Goal: Communication & Community: Share content

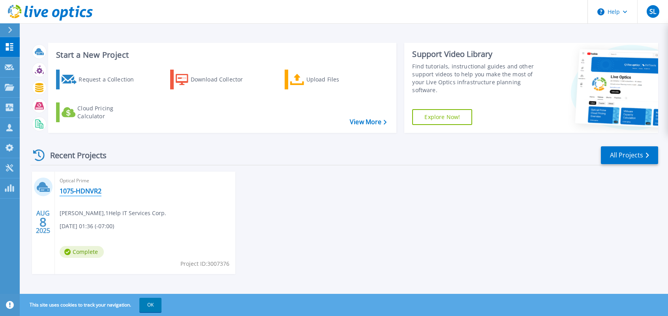
click at [77, 191] on link "1075-HDNVR2" at bounding box center [81, 191] width 42 height 8
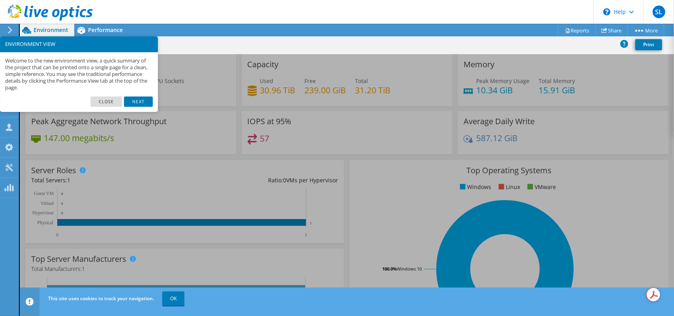
click at [144, 99] on link "Next" at bounding box center [138, 101] width 28 height 10
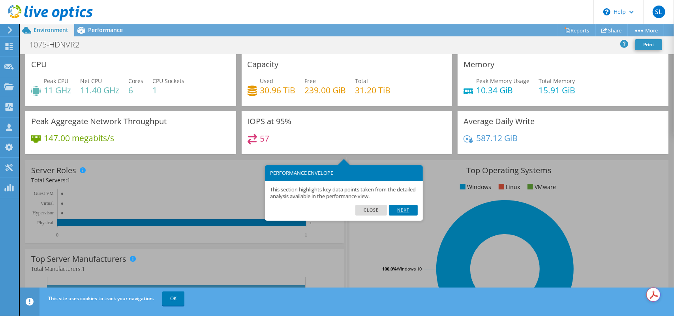
click at [406, 210] on link "Next" at bounding box center [403, 210] width 28 height 10
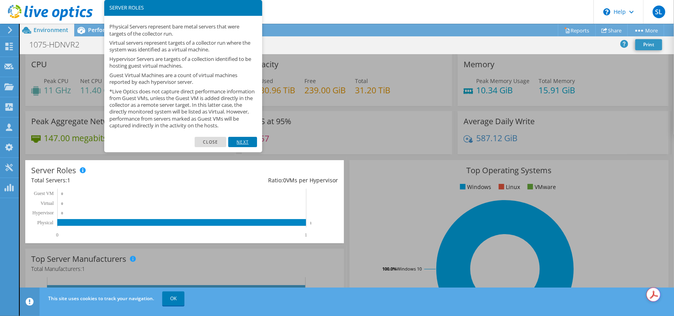
click at [239, 147] on link "Next" at bounding box center [242, 142] width 28 height 10
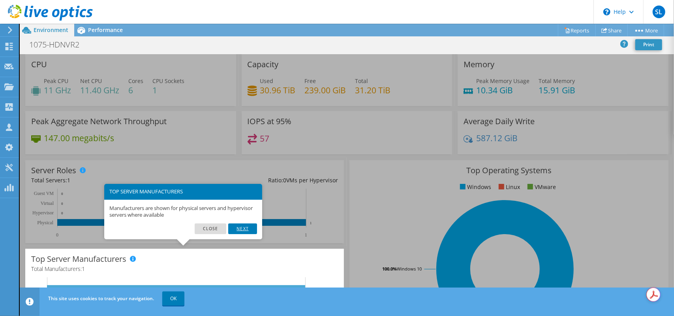
click at [246, 231] on link "Next" at bounding box center [242, 228] width 28 height 10
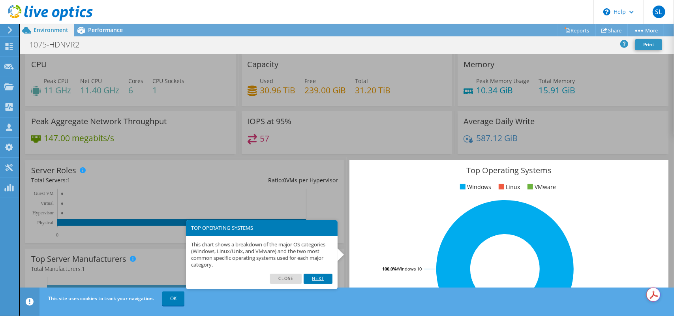
click at [322, 274] on link "Next" at bounding box center [318, 278] width 28 height 10
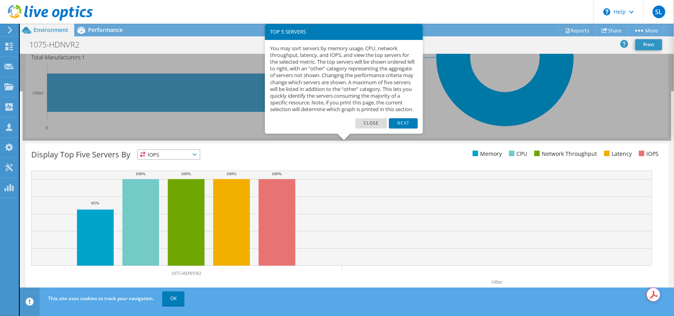
click at [403, 128] on link "Next" at bounding box center [403, 123] width 28 height 10
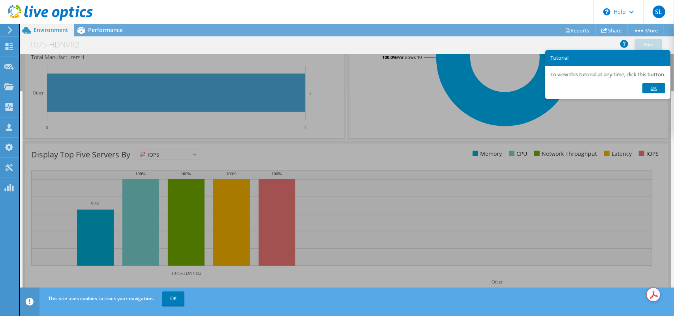
click at [654, 88] on link "Ok" at bounding box center [654, 88] width 23 height 10
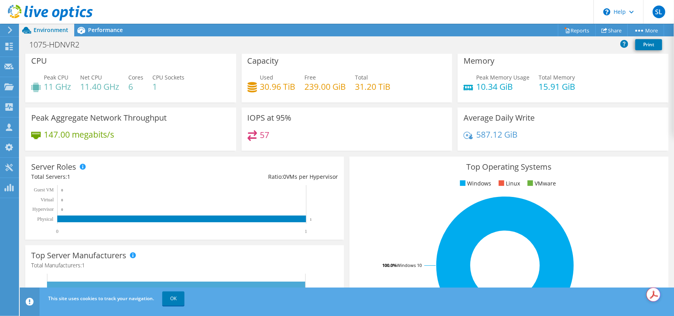
scroll to position [0, 0]
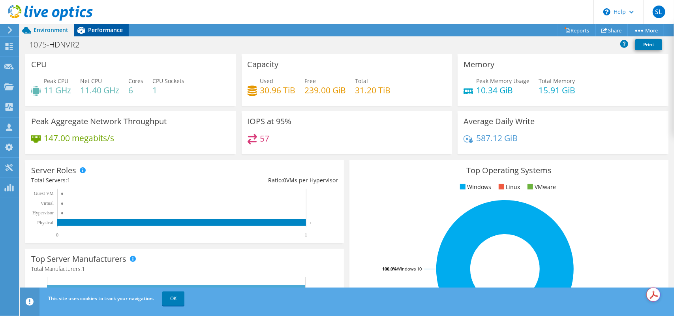
click at [104, 30] on span "Performance" at bounding box center [105, 30] width 35 height 8
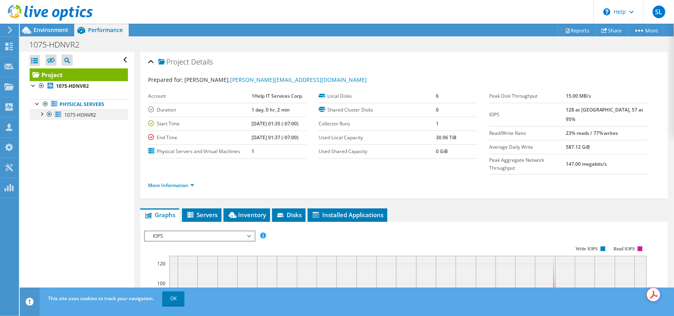
click at [43, 115] on div at bounding box center [42, 113] width 8 height 8
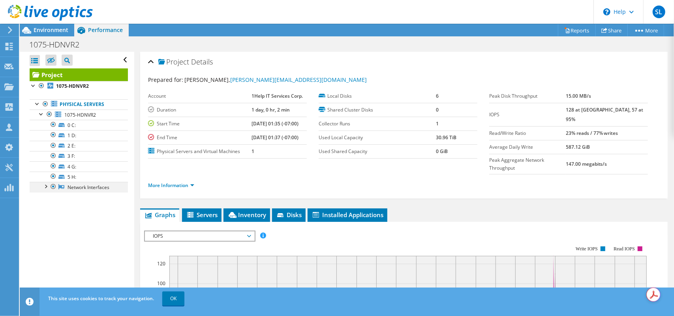
click at [45, 186] on div at bounding box center [45, 186] width 8 height 8
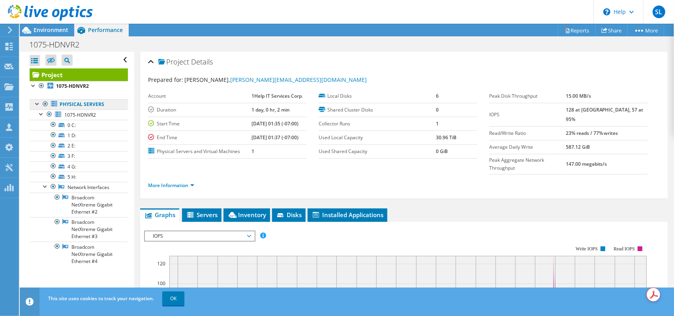
click at [77, 106] on link "Physical Servers" at bounding box center [79, 104] width 98 height 10
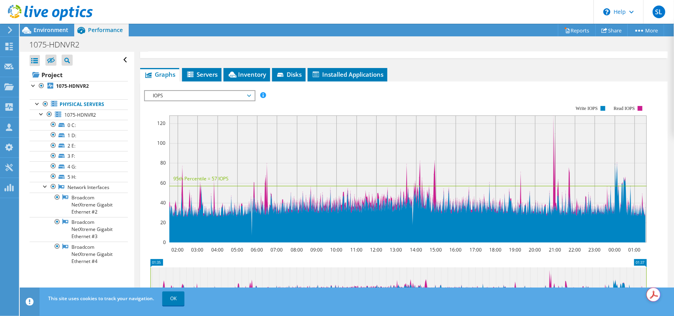
scroll to position [158, 0]
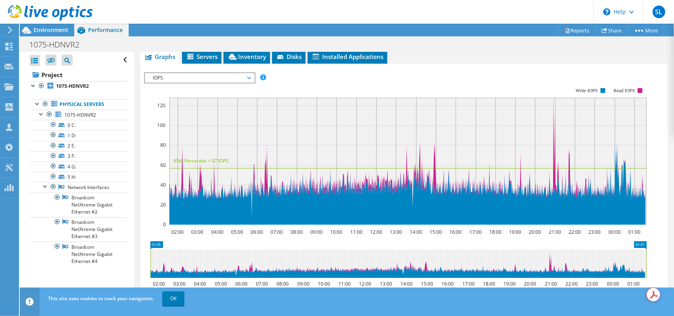
click at [219, 72] on div "IOPS IOPS Disk Throughput IO Size Latency Queue Depth CPU Percentage Memory Pag…" at bounding box center [199, 77] width 111 height 11
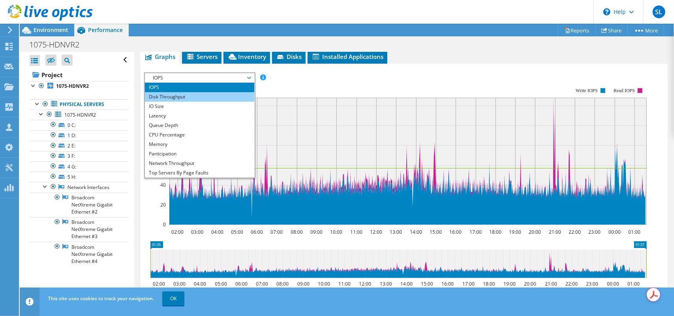
click at [182, 92] on li "Disk Throughput" at bounding box center [199, 96] width 109 height 9
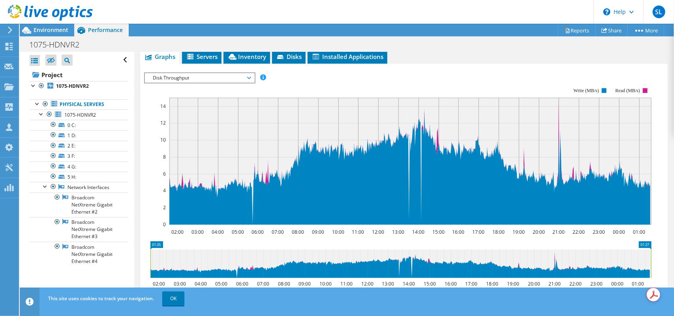
click at [213, 73] on span "Disk Throughput" at bounding box center [199, 77] width 101 height 9
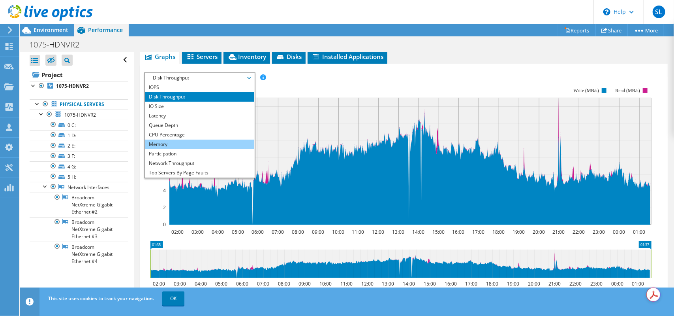
click at [184, 139] on li "Memory" at bounding box center [199, 143] width 109 height 9
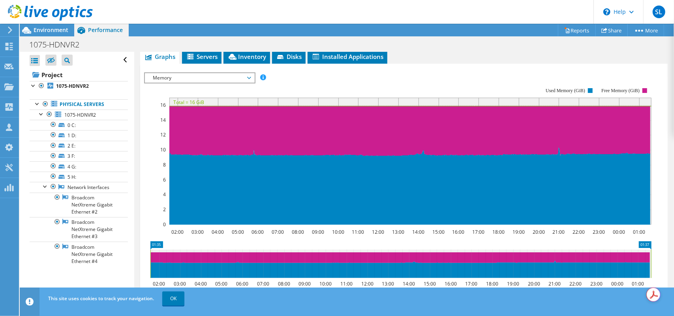
click at [214, 73] on span "Memory" at bounding box center [199, 77] width 101 height 9
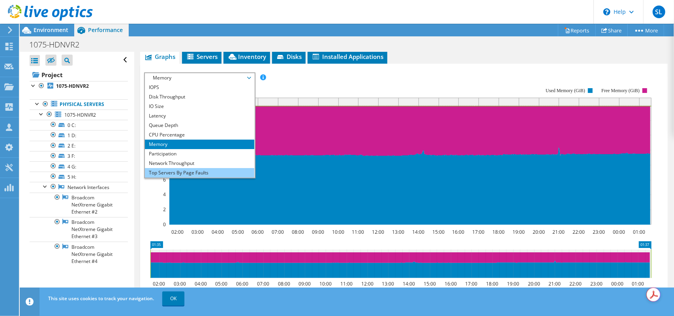
click at [202, 168] on li "Top Servers By Page Faults" at bounding box center [199, 172] width 109 height 9
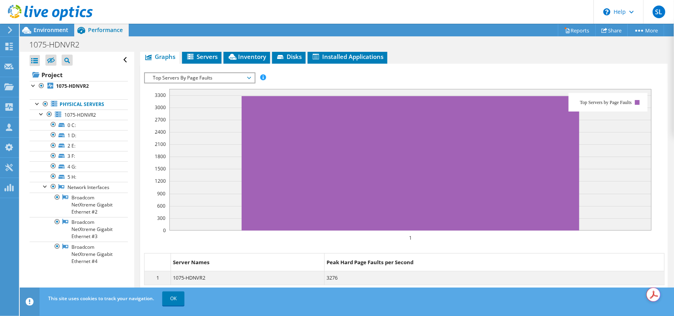
click at [207, 73] on span "Top Servers By Page Faults" at bounding box center [199, 77] width 101 height 9
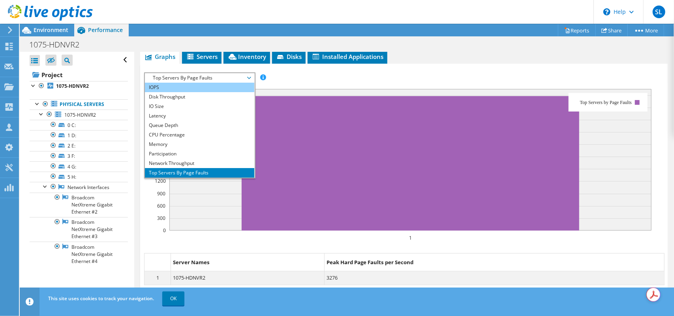
click at [185, 83] on li "IOPS" at bounding box center [199, 87] width 109 height 9
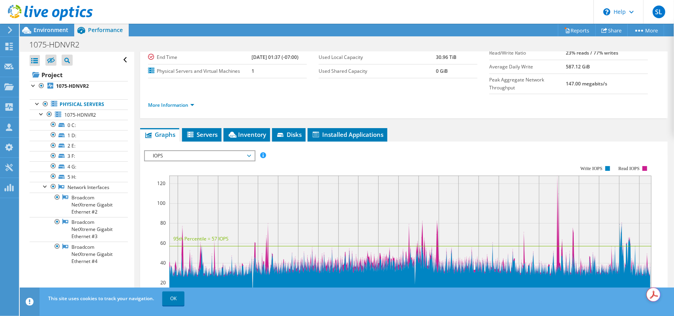
scroll to position [0, 0]
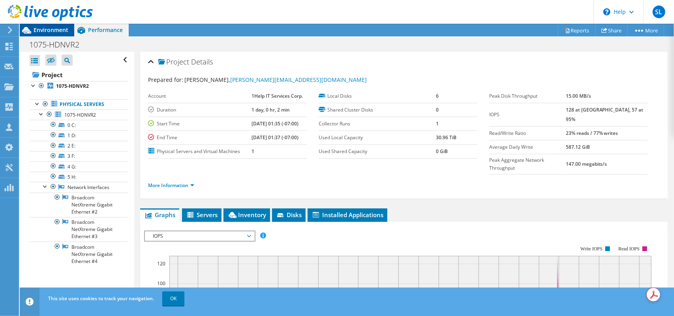
click at [59, 32] on span "Environment" at bounding box center [51, 30] width 35 height 8
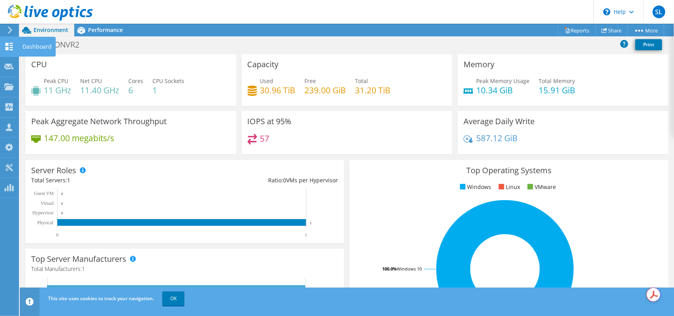
click at [10, 48] on use at bounding box center [10, 47] width 8 height 8
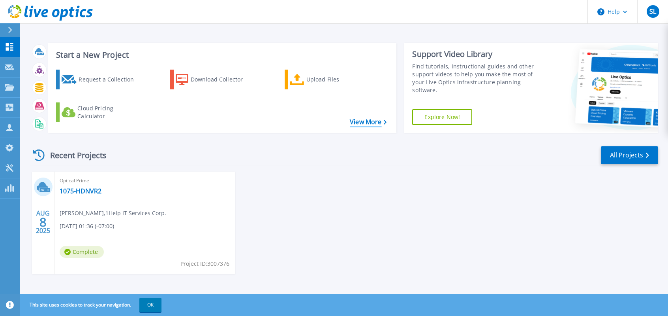
click at [386, 122] on icon at bounding box center [385, 122] width 3 height 5
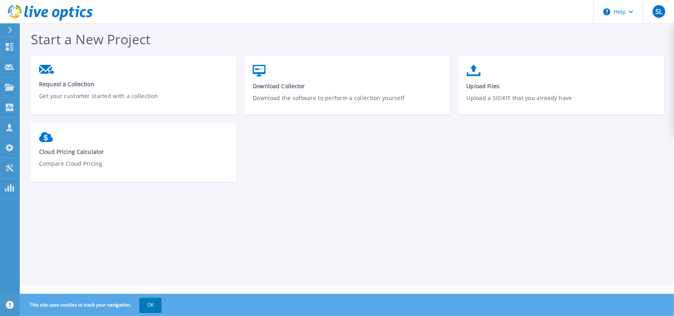
click at [28, 107] on div "Start a New Project Request a Collection Get your customer started with a colle…" at bounding box center [347, 142] width 654 height 285
click at [14, 107] on icon at bounding box center [9, 107] width 9 height 8
click at [259, 239] on div "Start a New Project Request a Collection Get your customer started with a colle…" at bounding box center [347, 142] width 654 height 285
click at [8, 47] on icon at bounding box center [9, 47] width 9 height 8
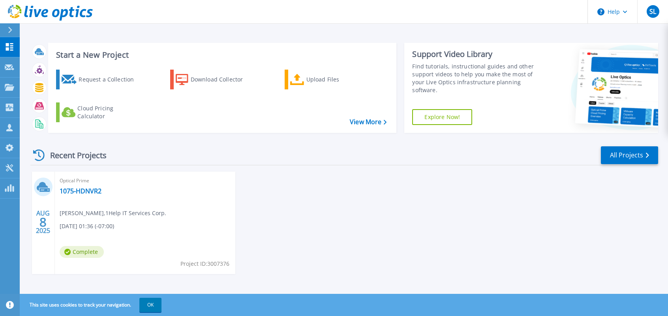
click at [43, 186] on icon at bounding box center [42, 186] width 11 height 9
drag, startPoint x: 214, startPoint y: 265, endPoint x: 159, endPoint y: 248, distance: 57.2
click at [211, 265] on span "Project ID: 3007376" at bounding box center [204, 263] width 49 height 9
click at [81, 190] on link "1075-HDNVR2" at bounding box center [81, 191] width 42 height 8
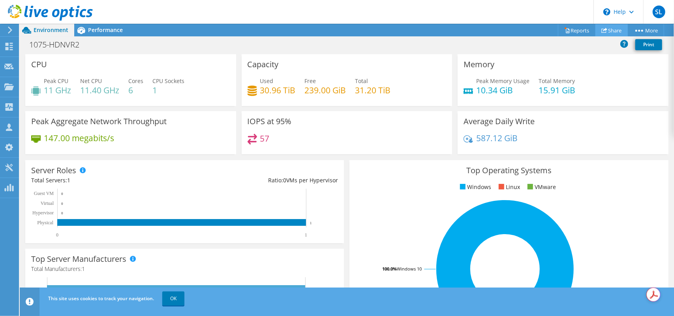
click at [612, 28] on link "Share" at bounding box center [612, 30] width 32 height 12
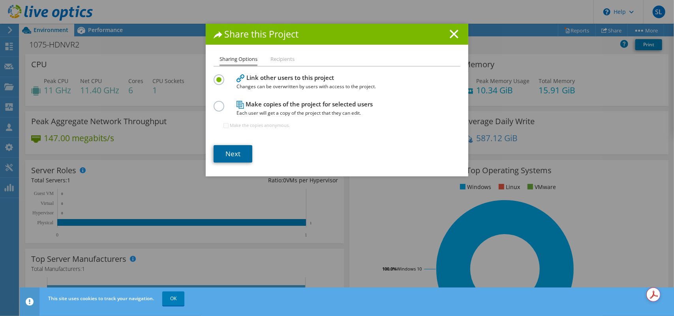
click at [229, 156] on link "Next" at bounding box center [233, 153] width 39 height 17
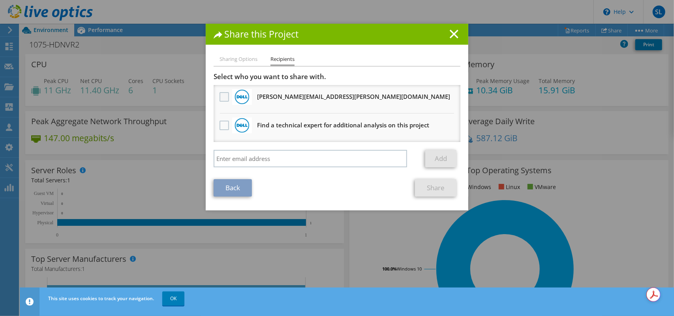
click at [220, 97] on label at bounding box center [225, 96] width 11 height 9
click at [0, 0] on input "checkbox" at bounding box center [0, 0] width 0 height 0
click at [220, 96] on label at bounding box center [225, 96] width 11 height 9
click at [0, 0] on input "checkbox" at bounding box center [0, 0] width 0 height 0
click at [239, 157] on input "search" at bounding box center [311, 158] width 194 height 17
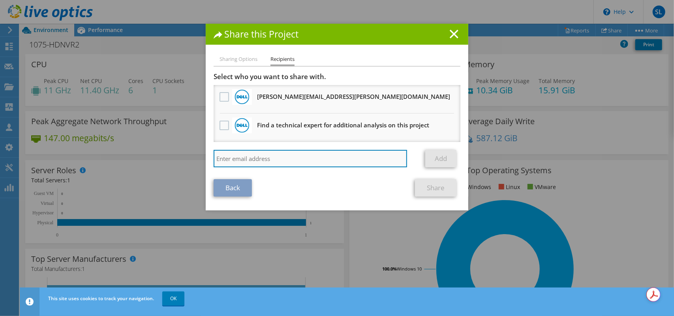
paste input "[PERSON_NAME] <[PERSON_NAME][EMAIL_ADDRESS][DOMAIN_NAME]>; Bilal.[PERSON_NAME] …"
type input "[PERSON_NAME] <[PERSON_NAME][EMAIL_ADDRESS][DOMAIN_NAME]>; Bilal.[PERSON_NAME] …"
drag, startPoint x: 278, startPoint y: 158, endPoint x: 185, endPoint y: 156, distance: 93.2
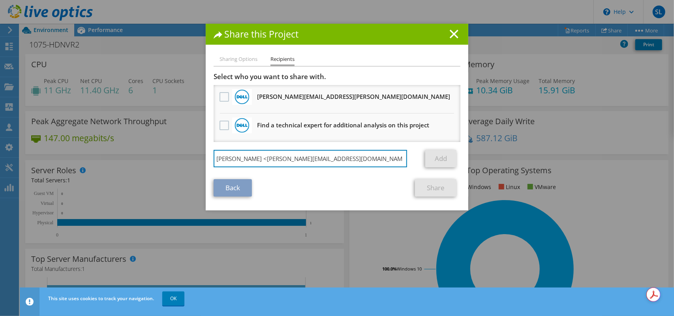
click at [185, 156] on div "Share this Project Sharing Options Recipients Link other users to this project …" at bounding box center [337, 158] width 674 height 268
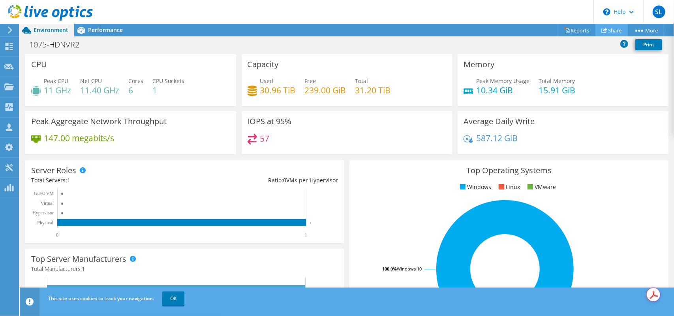
click at [609, 29] on link "Share" at bounding box center [612, 30] width 32 height 12
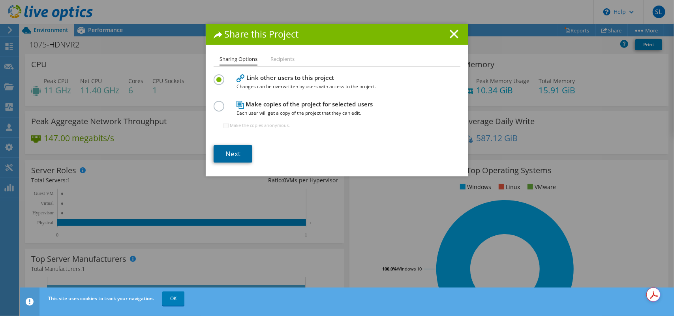
click at [225, 152] on link "Next" at bounding box center [233, 153] width 39 height 17
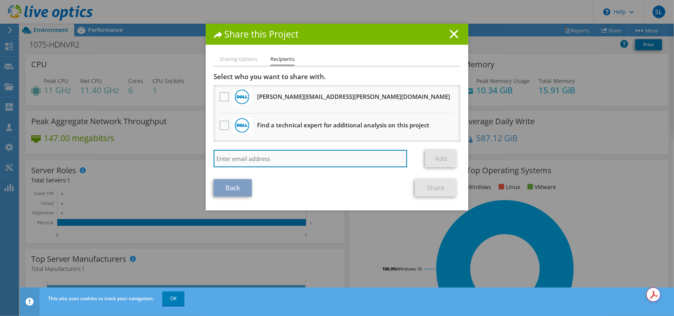
click at [246, 158] on input "search" at bounding box center [311, 158] width 194 height 17
paste input "[PERSON_NAME] <[PERSON_NAME][EMAIL_ADDRESS][DOMAIN_NAME]>; Bilal.[PERSON_NAME] …"
type input "[PERSON_NAME] <[PERSON_NAME][EMAIL_ADDRESS][DOMAIN_NAME]>; Bilal.[PERSON_NAME] …"
drag, startPoint x: 255, startPoint y: 158, endPoint x: 177, endPoint y: 159, distance: 78.6
click at [171, 159] on div "Share this Project Sharing Options Recipients Link other users to this project …" at bounding box center [337, 158] width 674 height 268
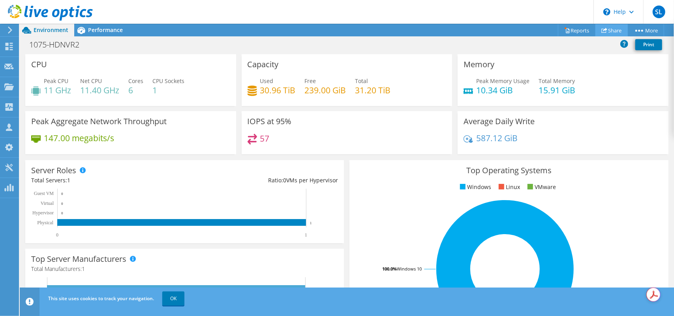
click at [615, 29] on link "Share" at bounding box center [612, 30] width 32 height 12
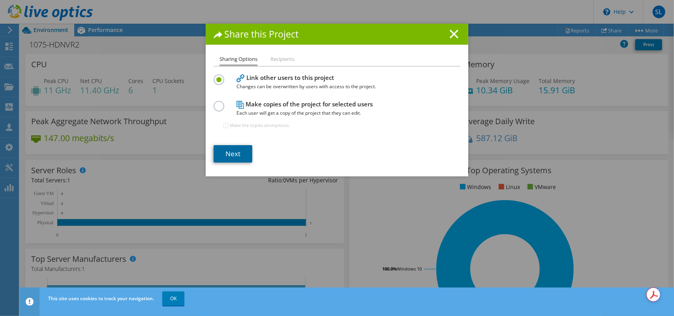
click at [232, 155] on link "Next" at bounding box center [233, 153] width 39 height 17
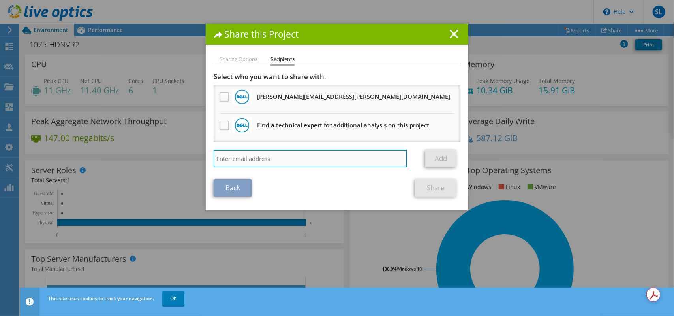
click at [251, 159] on input "search" at bounding box center [311, 158] width 194 height 17
paste input "[EMAIL_ADDRESS][DOMAIN_NAME]"
type input "[EMAIL_ADDRESS][DOMAIN_NAME]"
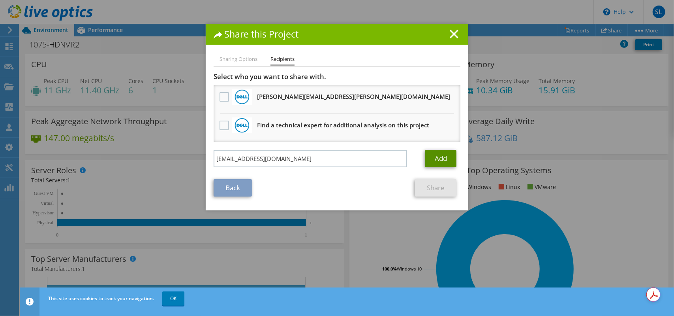
click at [431, 153] on link "Add" at bounding box center [440, 158] width 31 height 17
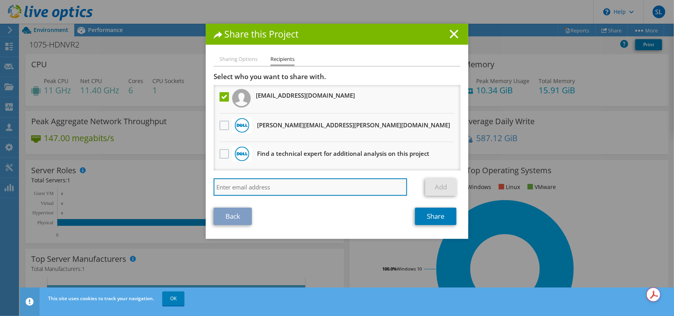
click at [256, 187] on input "search" at bounding box center [311, 186] width 194 height 17
paste input "[PERSON_NAME][EMAIL_ADDRESS][PERSON_NAME][DOMAIN_NAME]"
type input "[PERSON_NAME][EMAIL_ADDRESS][PERSON_NAME][DOMAIN_NAME]"
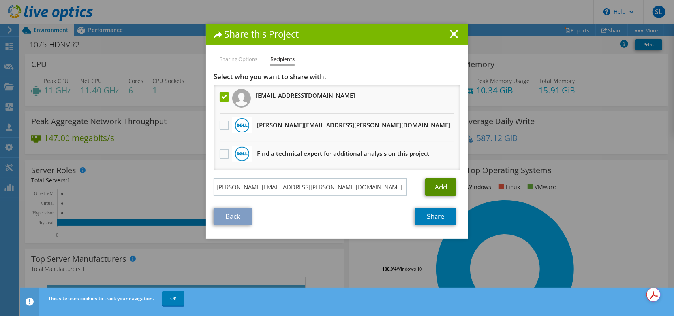
click at [441, 185] on link "Add" at bounding box center [440, 186] width 31 height 17
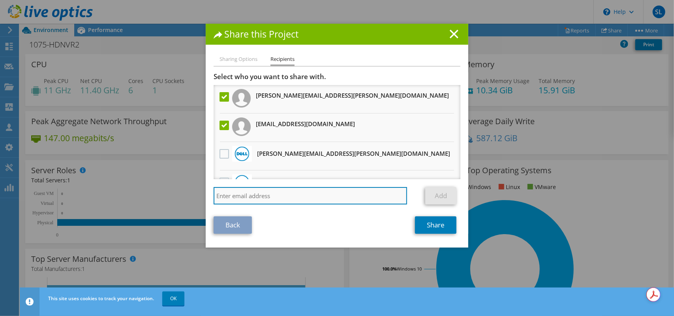
click at [249, 196] on input "search" at bounding box center [311, 195] width 194 height 17
paste input "[PERSON_NAME][EMAIL_ADDRESS][PERSON_NAME][DOMAIN_NAME]"
type input "[PERSON_NAME][EMAIL_ADDRESS][PERSON_NAME][DOMAIN_NAME]"
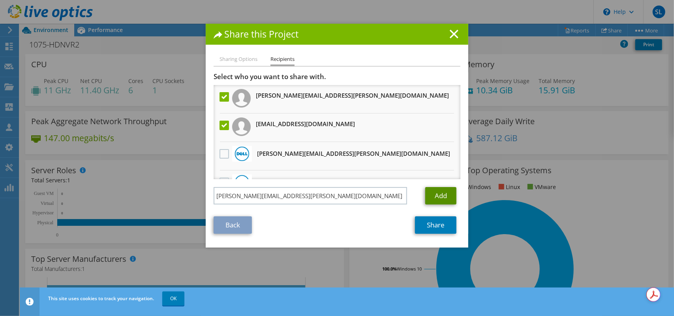
click at [442, 194] on link "Add" at bounding box center [440, 195] width 31 height 17
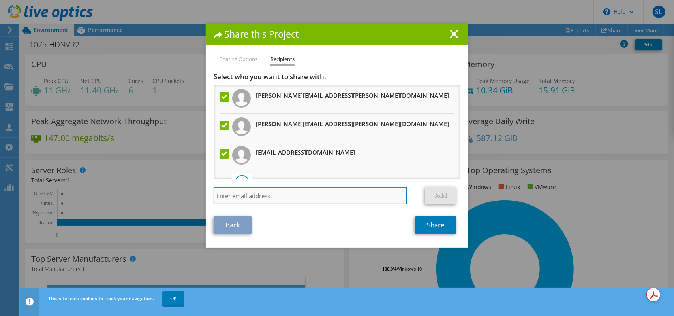
click at [238, 198] on input "search" at bounding box center [311, 195] width 194 height 17
paste input "[PERSON_NAME] <[PERSON_NAME][EMAIL_ADDRESS][DOMAIN_NAME]>"
click at [214, 195] on input "[PERSON_NAME] <[PERSON_NAME][EMAIL_ADDRESS][DOMAIN_NAME]>" at bounding box center [311, 195] width 194 height 17
click at [324, 195] on input "[PERSON_NAME][EMAIL_ADDRESS][DOMAIN_NAME]>" at bounding box center [311, 195] width 194 height 17
type input "[PERSON_NAME][EMAIL_ADDRESS][DOMAIN_NAME]"
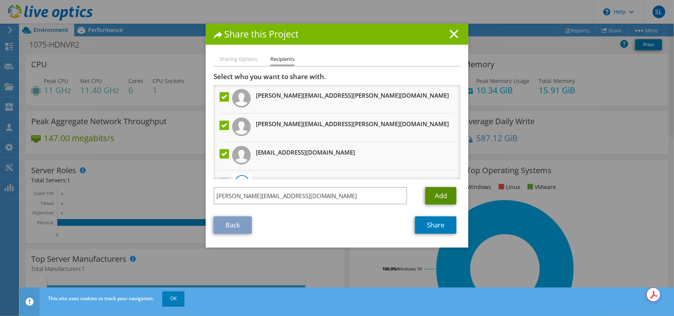
click at [438, 195] on link "Add" at bounding box center [440, 195] width 31 height 17
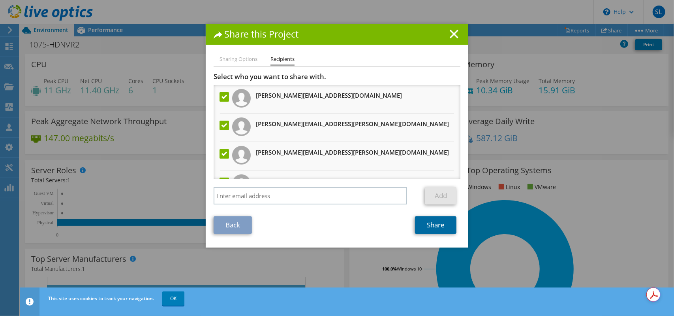
click at [444, 226] on link "Share" at bounding box center [435, 224] width 41 height 17
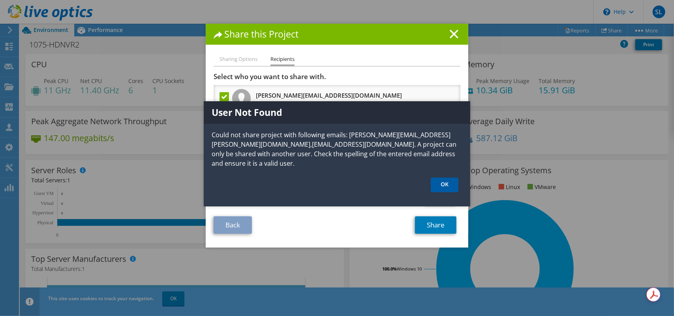
click at [449, 184] on link "OK" at bounding box center [445, 184] width 28 height 15
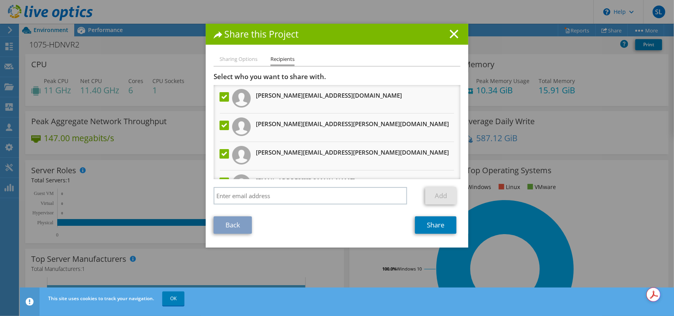
click at [220, 125] on label at bounding box center [225, 124] width 11 height 9
click at [0, 0] on input "checkbox" at bounding box center [0, 0] width 0 height 0
click at [222, 151] on label at bounding box center [225, 153] width 11 height 9
click at [0, 0] on input "checkbox" at bounding box center [0, 0] width 0 height 0
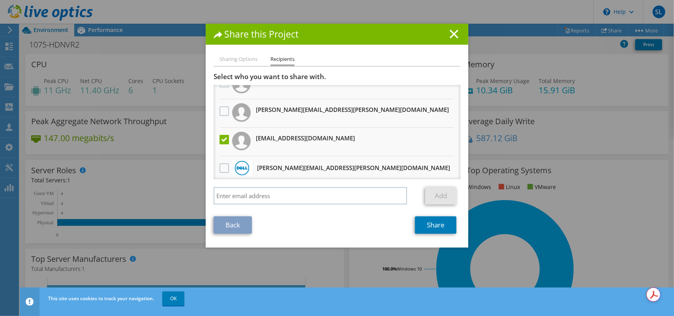
scroll to position [77, 0]
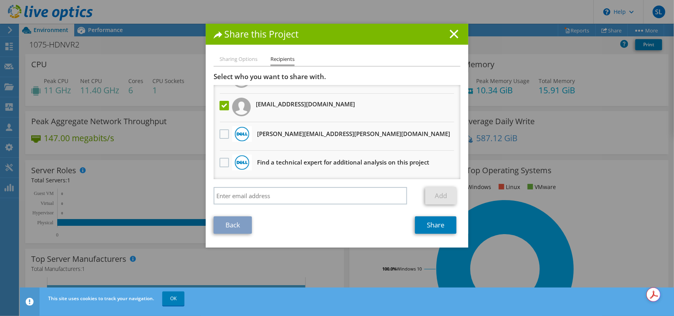
click at [218, 113] on div at bounding box center [224, 106] width 13 height 17
click at [221, 106] on label at bounding box center [225, 105] width 11 height 9
click at [0, 0] on input "checkbox" at bounding box center [0, 0] width 0 height 0
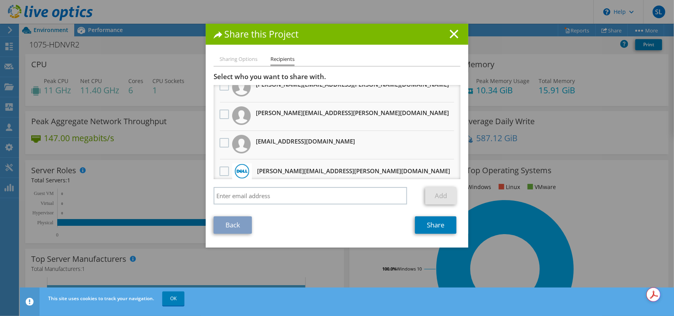
scroll to position [0, 0]
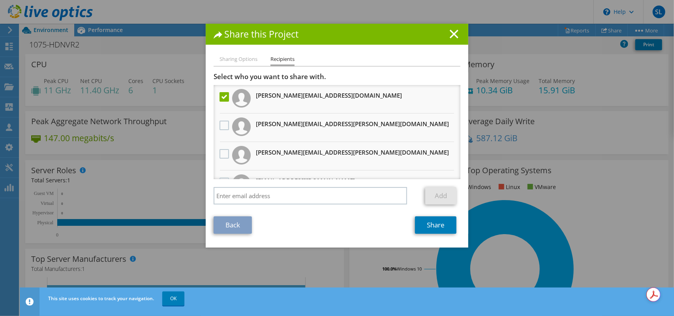
click at [275, 94] on h3 "[PERSON_NAME][EMAIL_ADDRESS][DOMAIN_NAME]" at bounding box center [329, 95] width 146 height 13
click at [437, 225] on link "Share" at bounding box center [435, 224] width 41 height 17
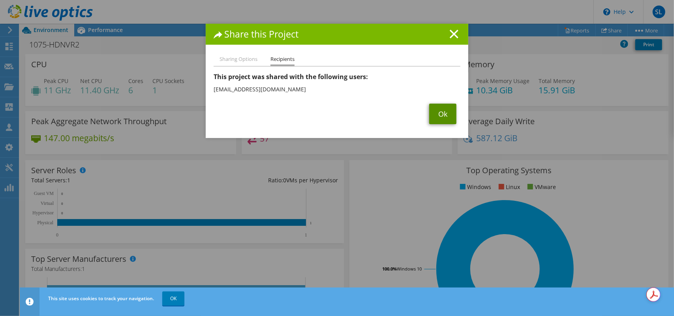
click at [442, 111] on link "Ok" at bounding box center [442, 113] width 27 height 21
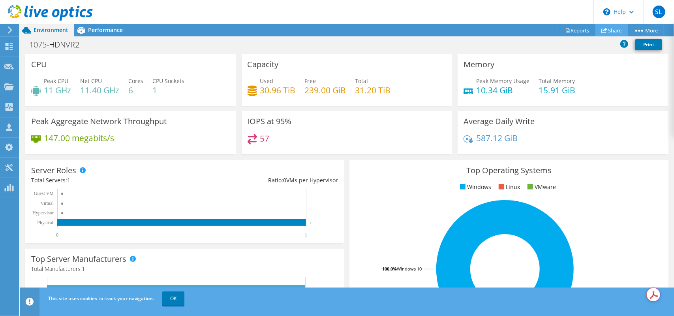
click at [610, 29] on link "Share" at bounding box center [612, 30] width 32 height 12
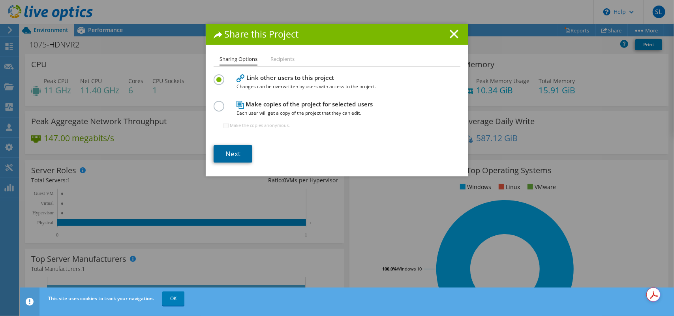
click at [230, 156] on link "Next" at bounding box center [233, 153] width 39 height 17
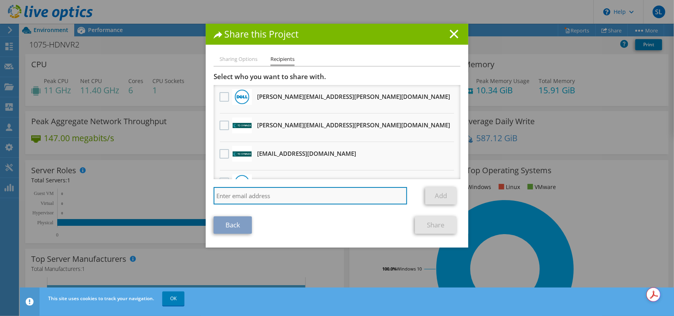
click at [247, 195] on input "search" at bounding box center [311, 195] width 194 height 17
paste input "[EMAIL_ADDRESS][DOMAIN_NAME]"
type input "[EMAIL_ADDRESS][DOMAIN_NAME]"
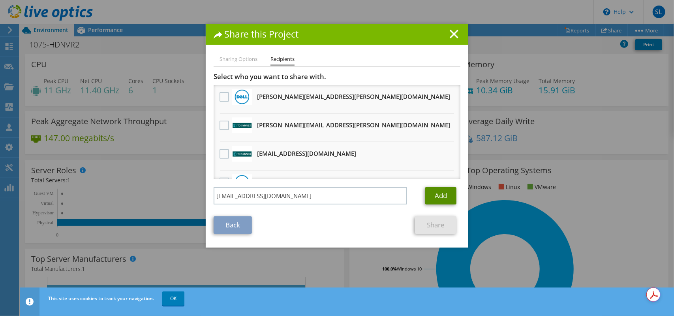
click at [443, 196] on link "Add" at bounding box center [440, 195] width 31 height 17
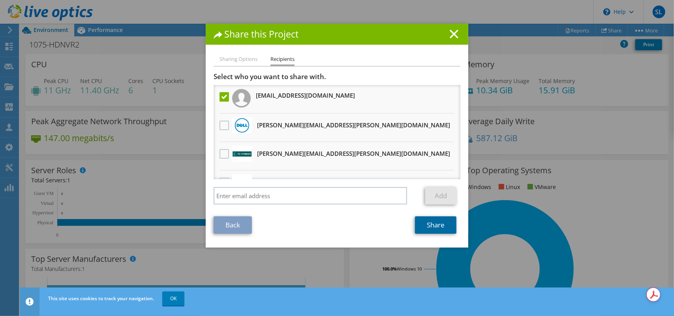
click at [437, 225] on link "Share" at bounding box center [435, 224] width 41 height 17
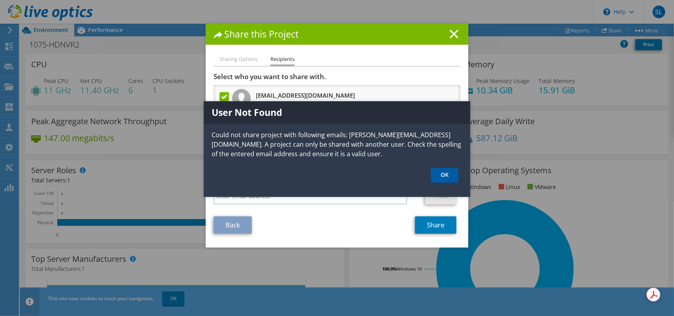
click at [449, 179] on link "OK" at bounding box center [445, 175] width 28 height 15
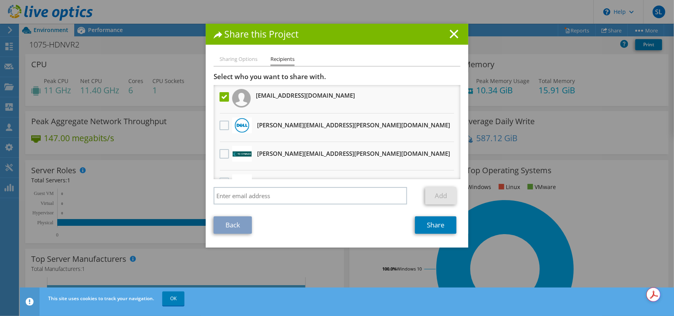
click at [223, 97] on label at bounding box center [225, 96] width 11 height 9
click at [0, 0] on input "checkbox" at bounding box center [0, 0] width 0 height 0
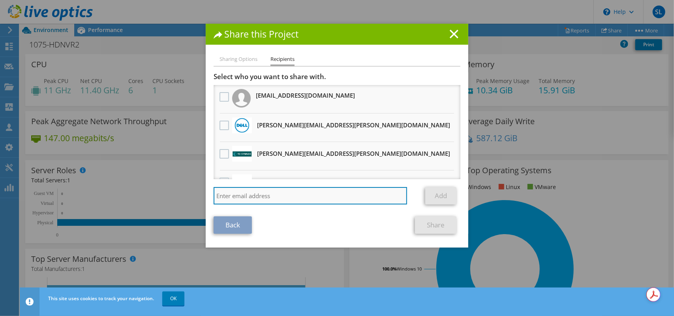
click at [308, 196] on input "search" at bounding box center [311, 195] width 194 height 17
paste input "[PERSON_NAME][EMAIL_ADDRESS][PERSON_NAME][DOMAIN_NAME]"
type input "[PERSON_NAME][EMAIL_ADDRESS][PERSON_NAME][DOMAIN_NAME]"
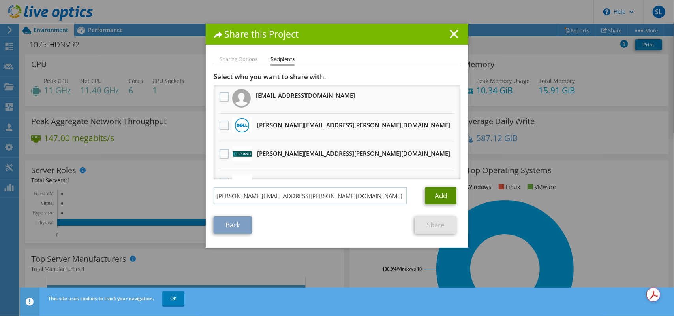
click at [432, 194] on link "Add" at bounding box center [440, 195] width 31 height 17
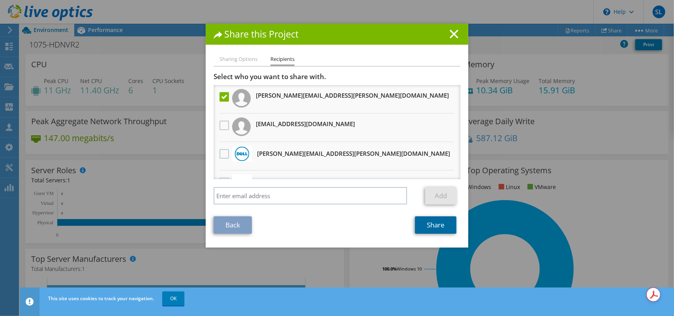
click at [444, 227] on link "Share" at bounding box center [435, 224] width 41 height 17
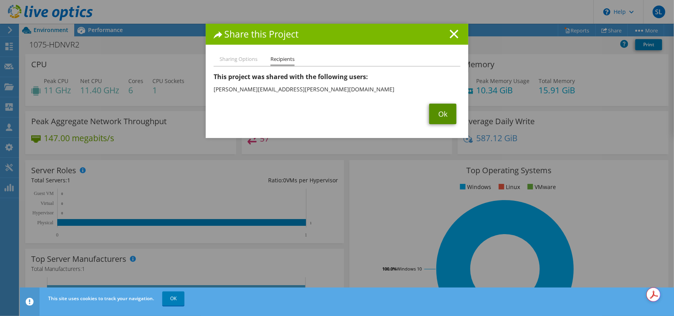
click at [442, 115] on link "Ok" at bounding box center [442, 113] width 27 height 21
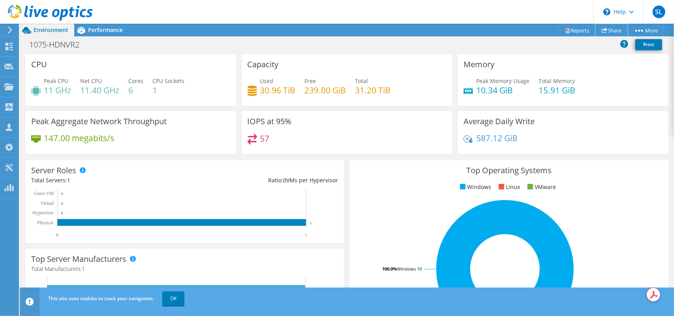
click at [609, 27] on link "Share" at bounding box center [612, 30] width 32 height 12
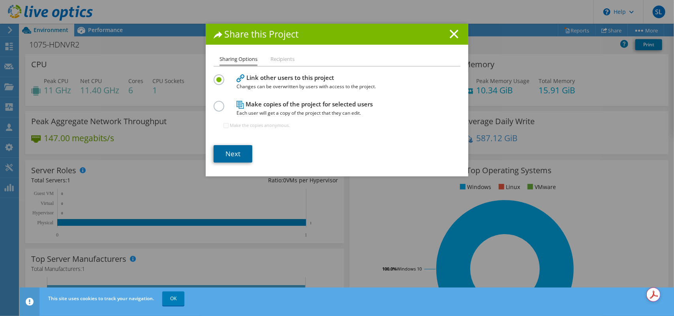
click at [239, 150] on link "Next" at bounding box center [233, 153] width 39 height 17
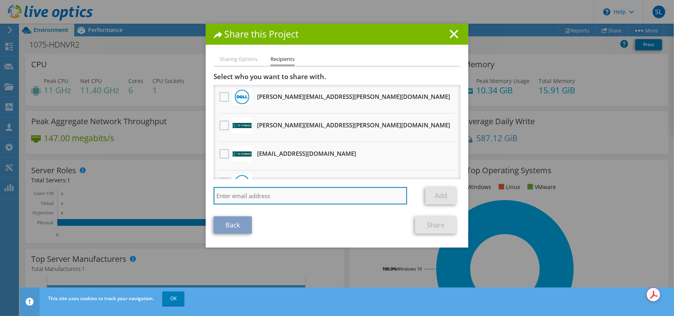
click at [242, 199] on input "search" at bounding box center [311, 195] width 194 height 17
paste input "[PERSON_NAME][EMAIL_ADDRESS][PERSON_NAME][DOMAIN_NAME]"
type input "[PERSON_NAME][EMAIL_ADDRESS][PERSON_NAME][DOMAIN_NAME]"
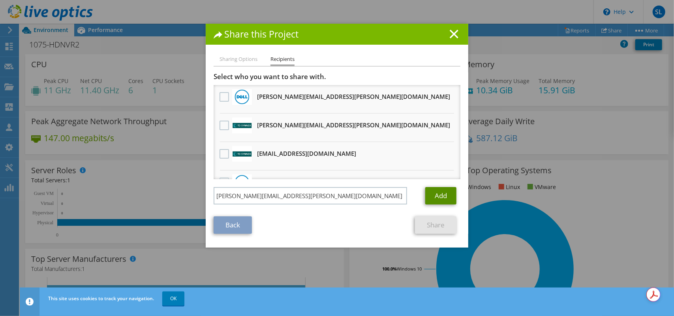
click at [441, 197] on link "Add" at bounding box center [440, 195] width 31 height 17
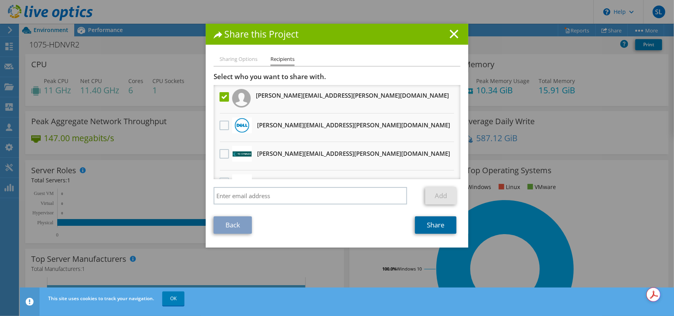
click at [428, 223] on link "Share" at bounding box center [435, 224] width 41 height 17
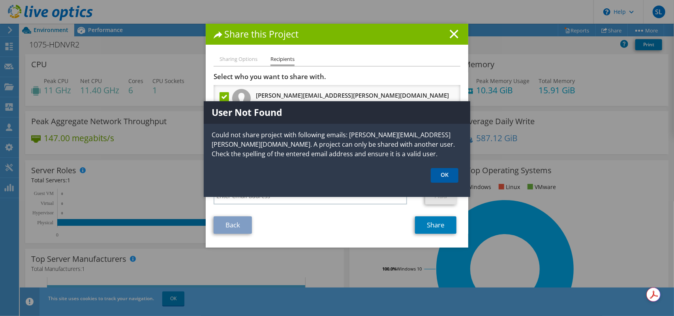
click at [444, 176] on link "OK" at bounding box center [445, 175] width 28 height 15
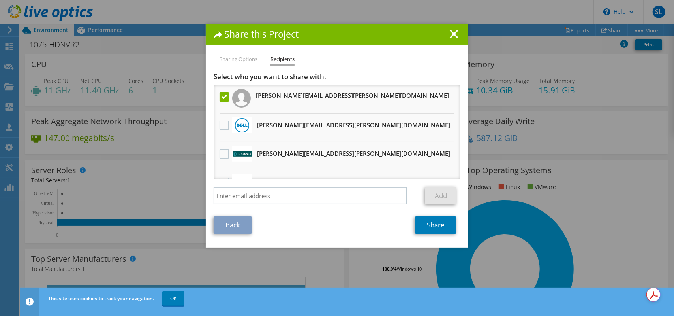
click at [450, 32] on icon at bounding box center [454, 34] width 9 height 9
